Goal: Information Seeking & Learning: Learn about a topic

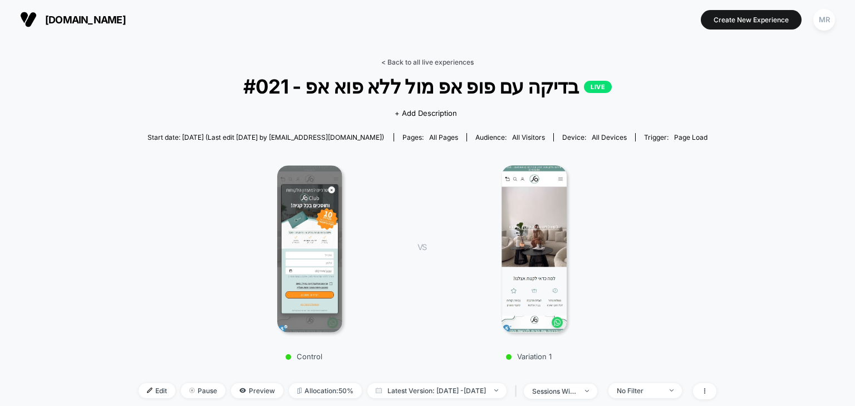
click at [415, 62] on link "< Back to all live experiences" at bounding box center [427, 62] width 92 height 8
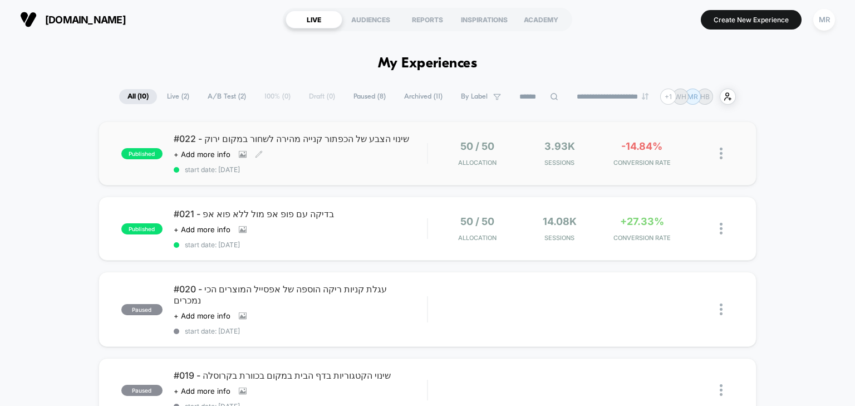
click at [251, 137] on span "#022 - שינוי הצבע של הכפתור קנייה מהירה לשחור במקום ירוק" at bounding box center [301, 138] width 254 height 11
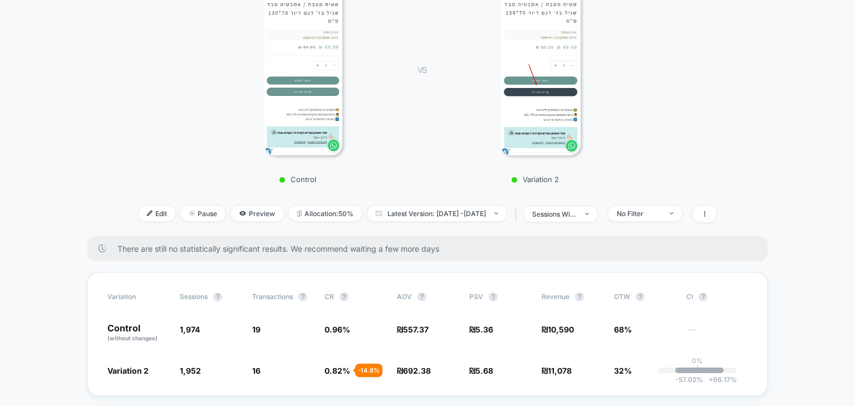
scroll to position [223, 0]
